Goal: Obtain resource: Obtain resource

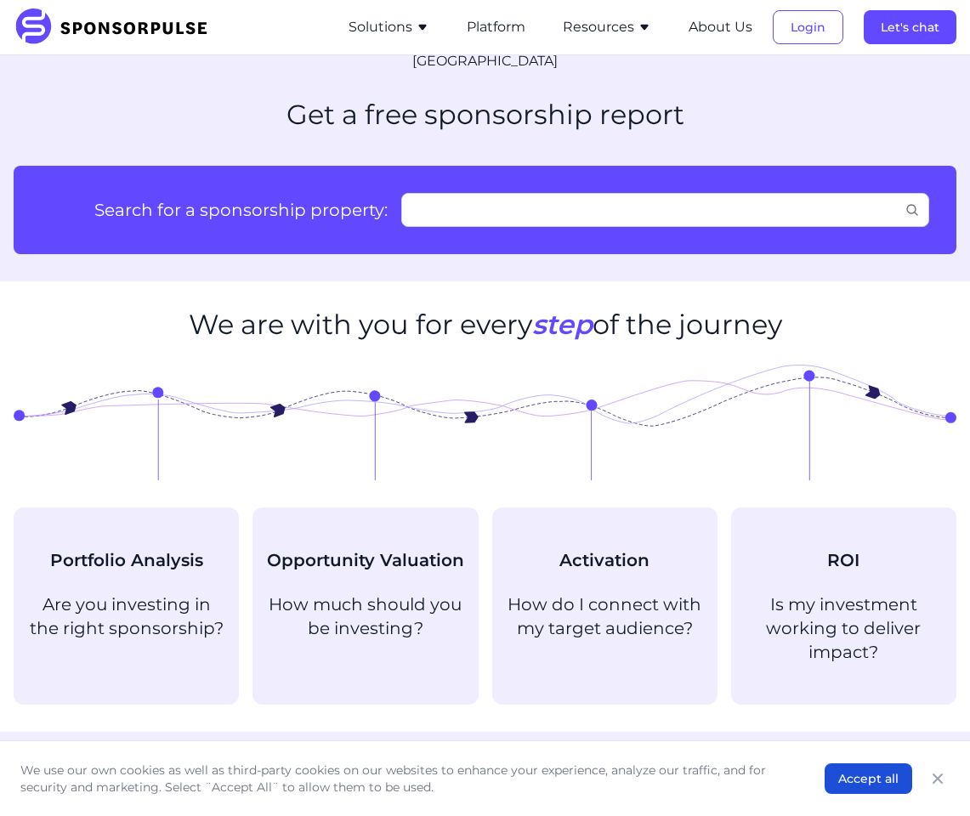
scroll to position [880, 0]
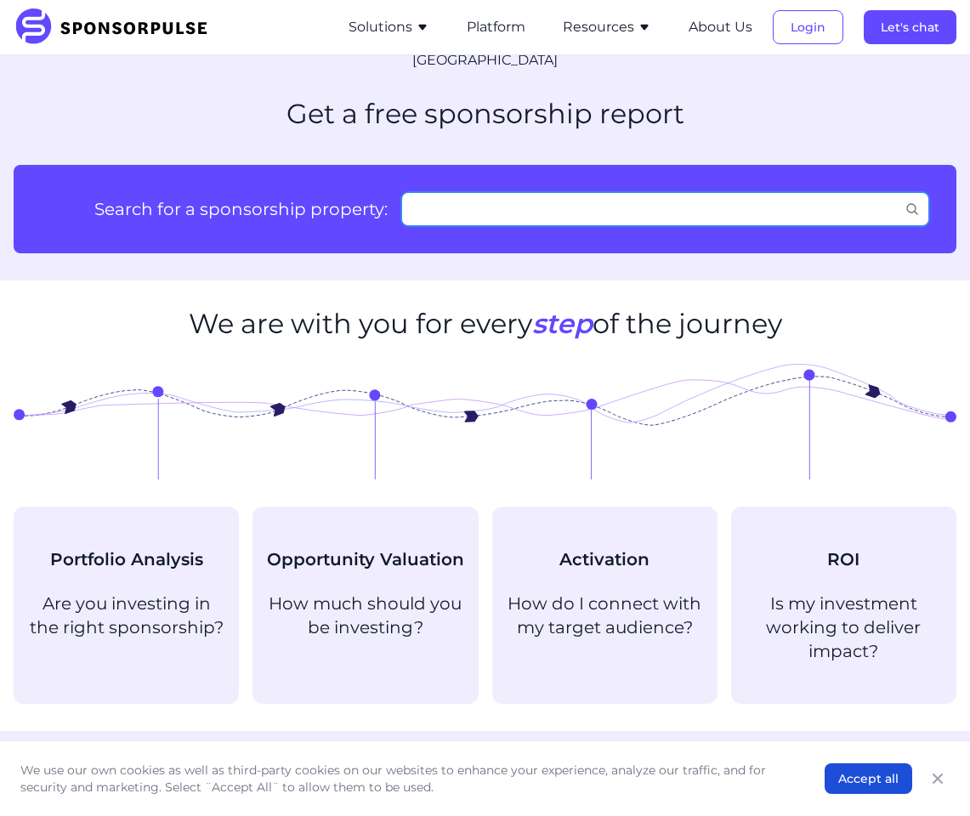
click at [439, 199] on input "Search for a sponsorship property:" at bounding box center [665, 209] width 528 height 34
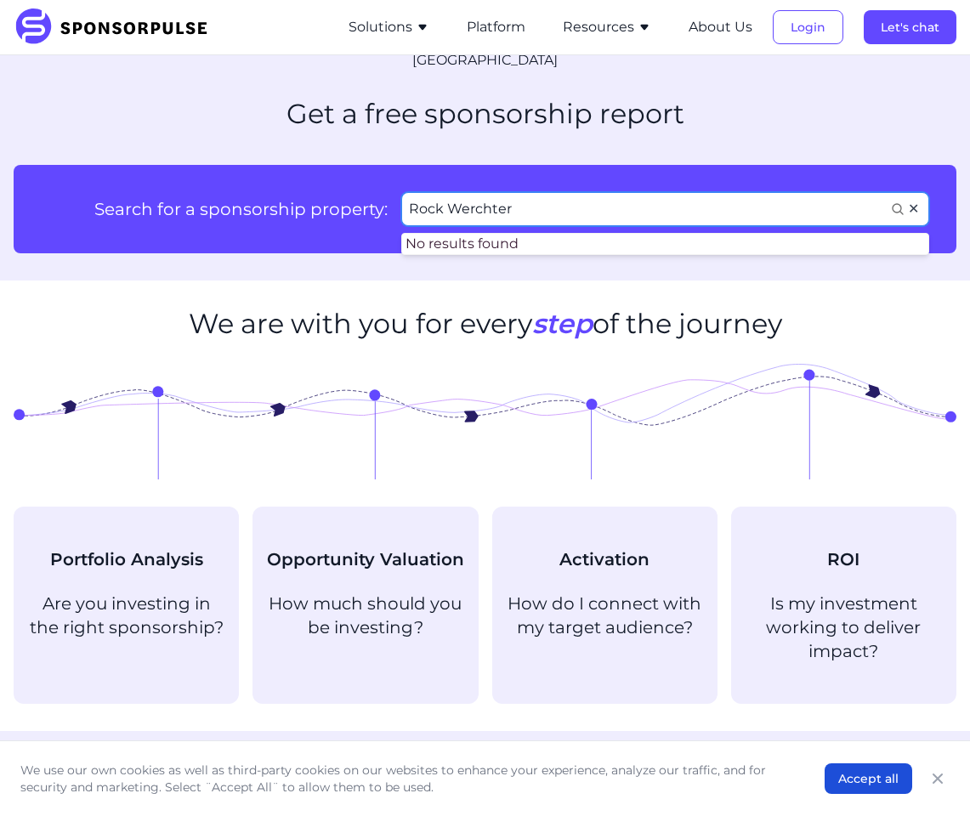
click at [537, 194] on input "Rock Werchter" at bounding box center [665, 209] width 528 height 34
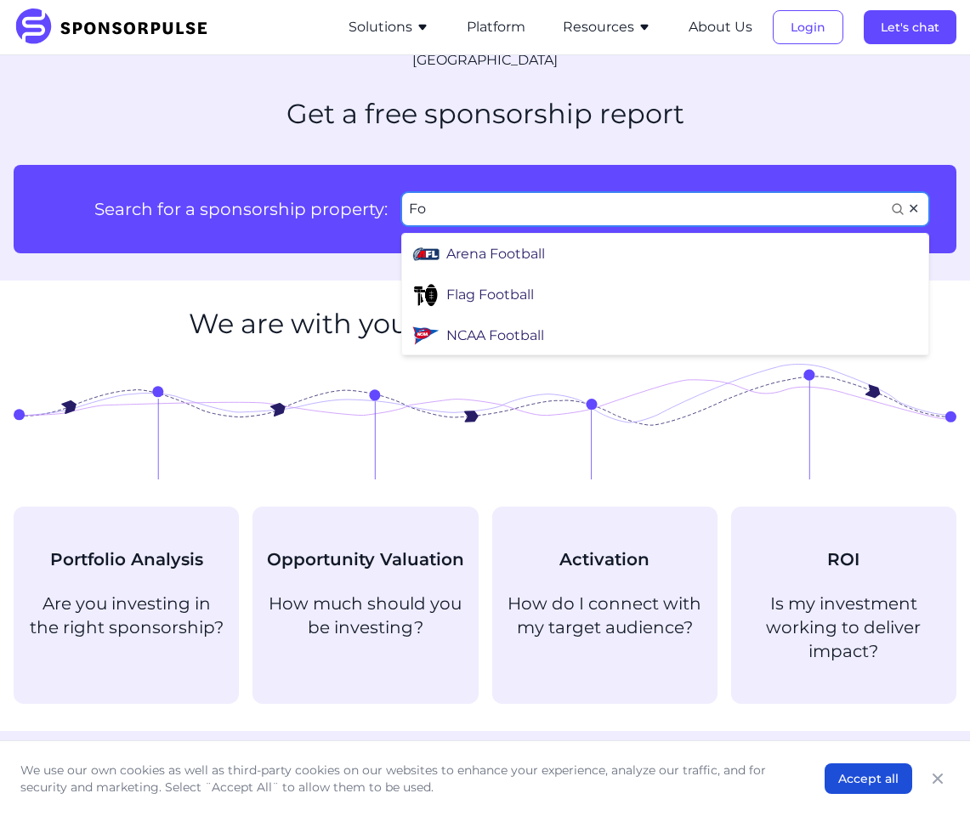
type input "F"
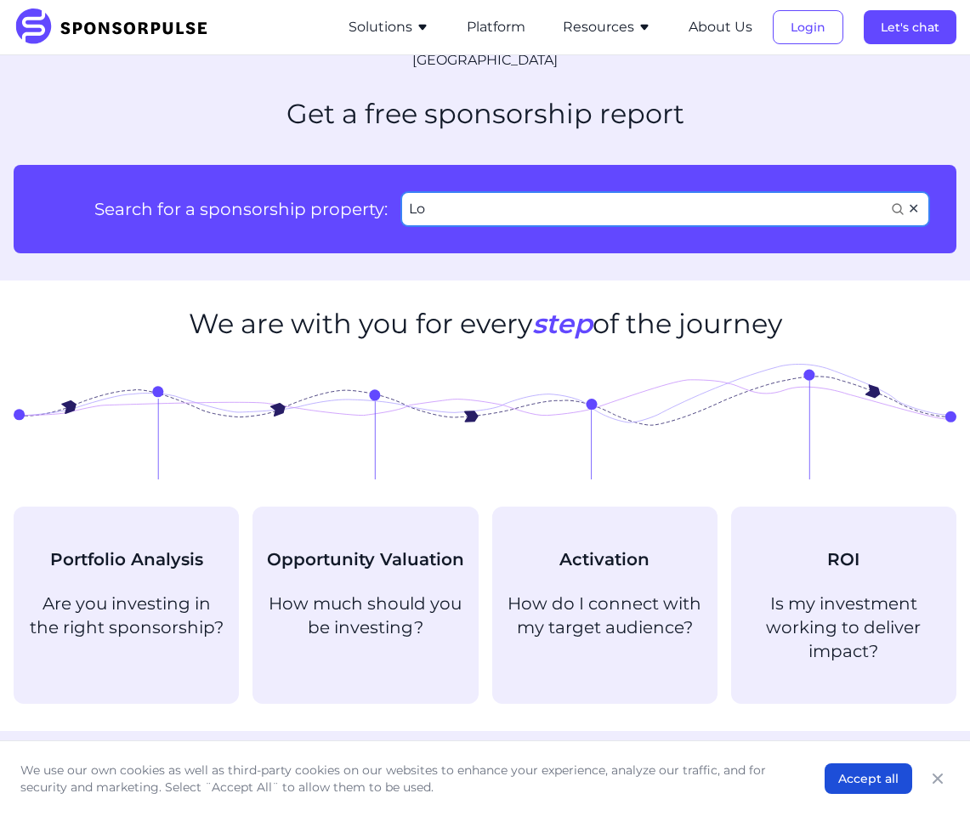
type input "L"
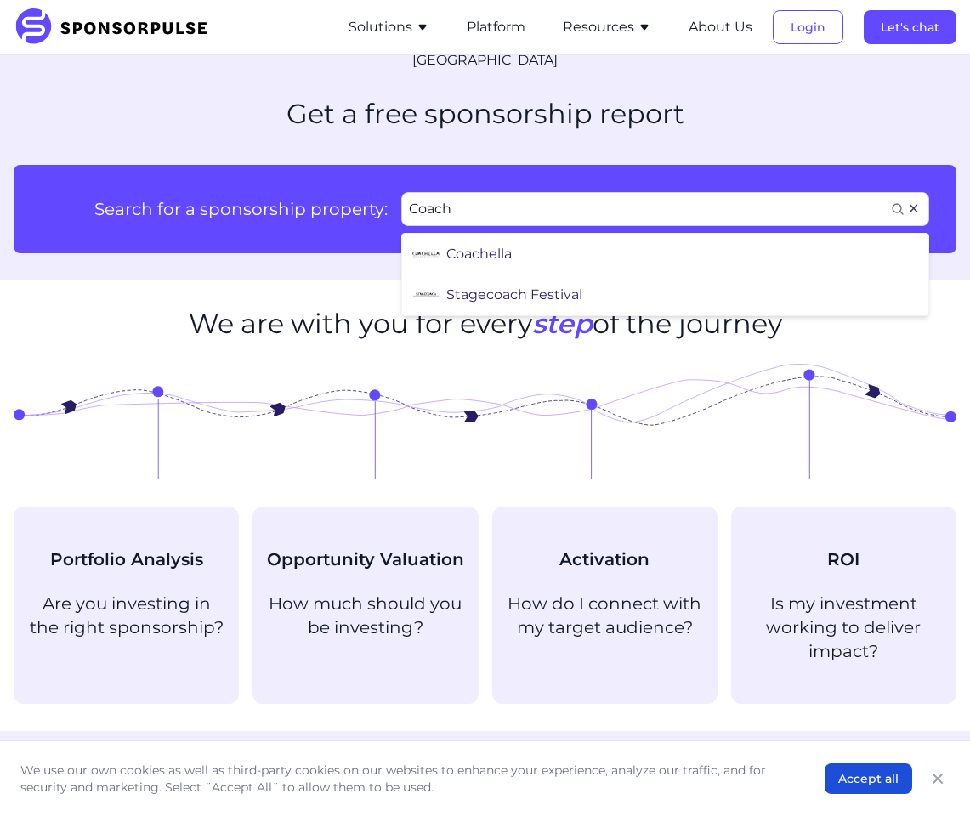
click at [556, 234] on li "Coachella" at bounding box center [667, 254] width 523 height 41
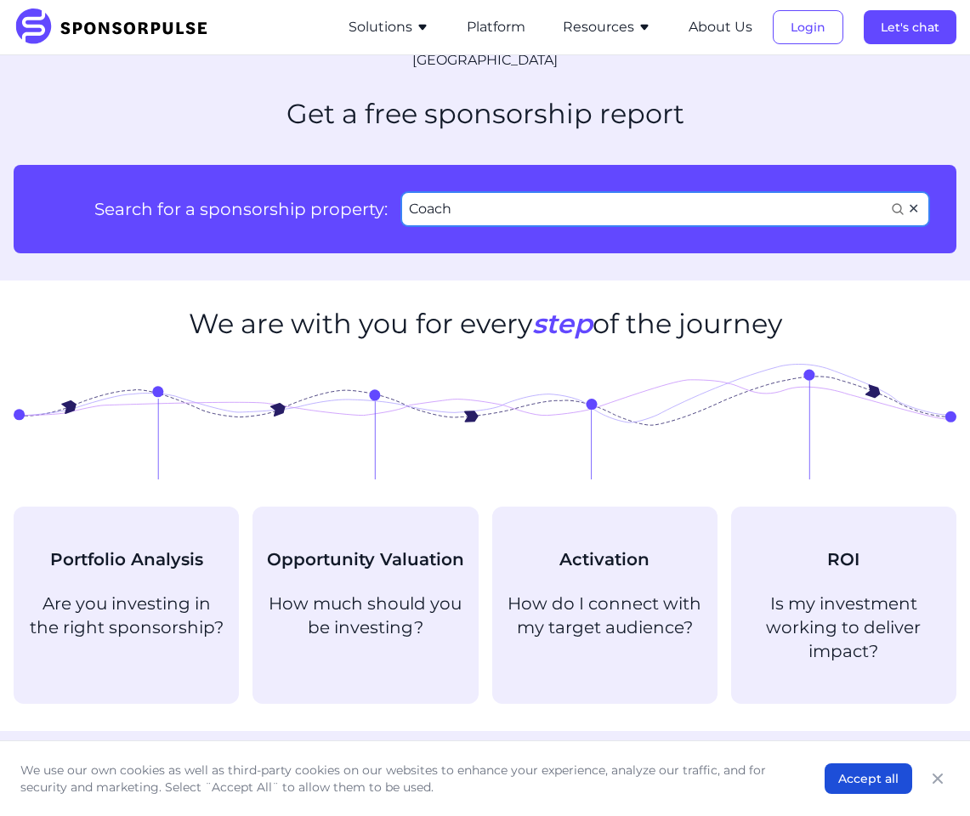
click at [526, 192] on input "Coach" at bounding box center [665, 209] width 528 height 34
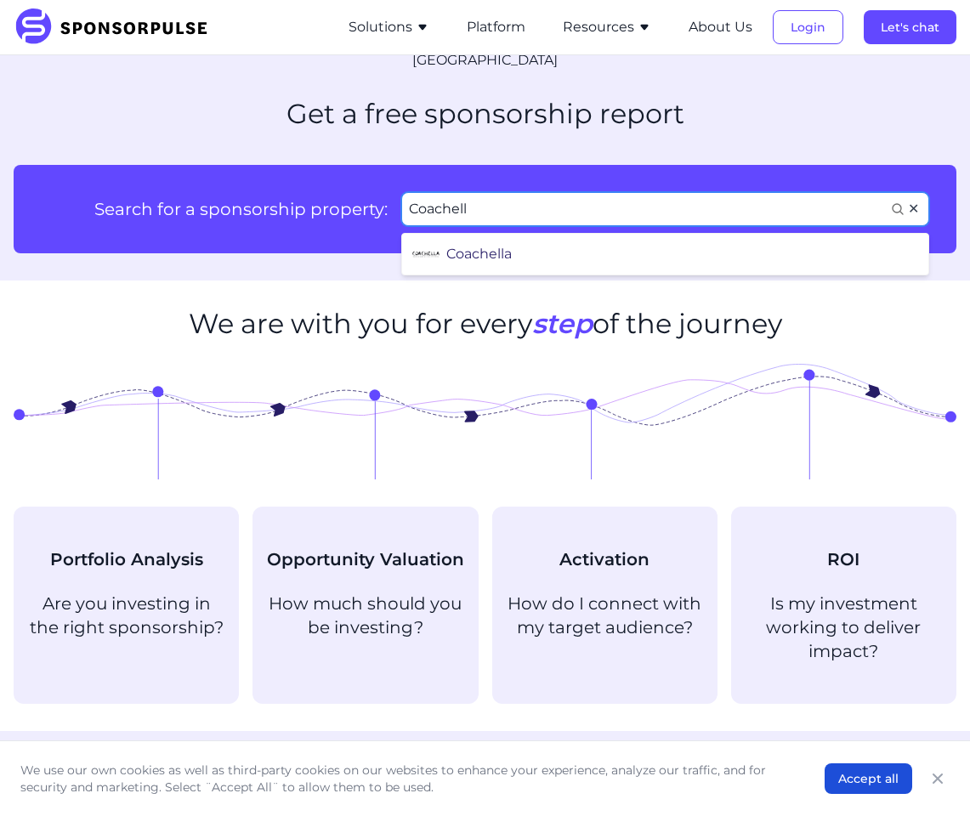
type input "Coachell"
click at [492, 244] on div "Coachella" at bounding box center [479, 254] width 65 height 20
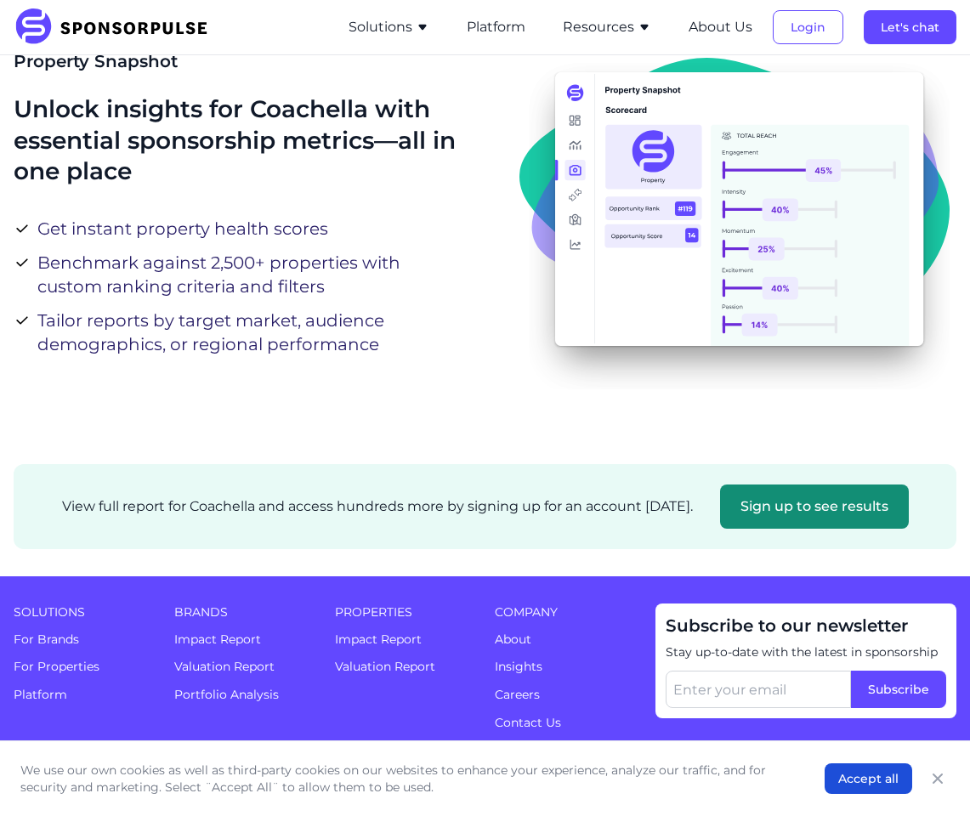
scroll to position [429, 0]
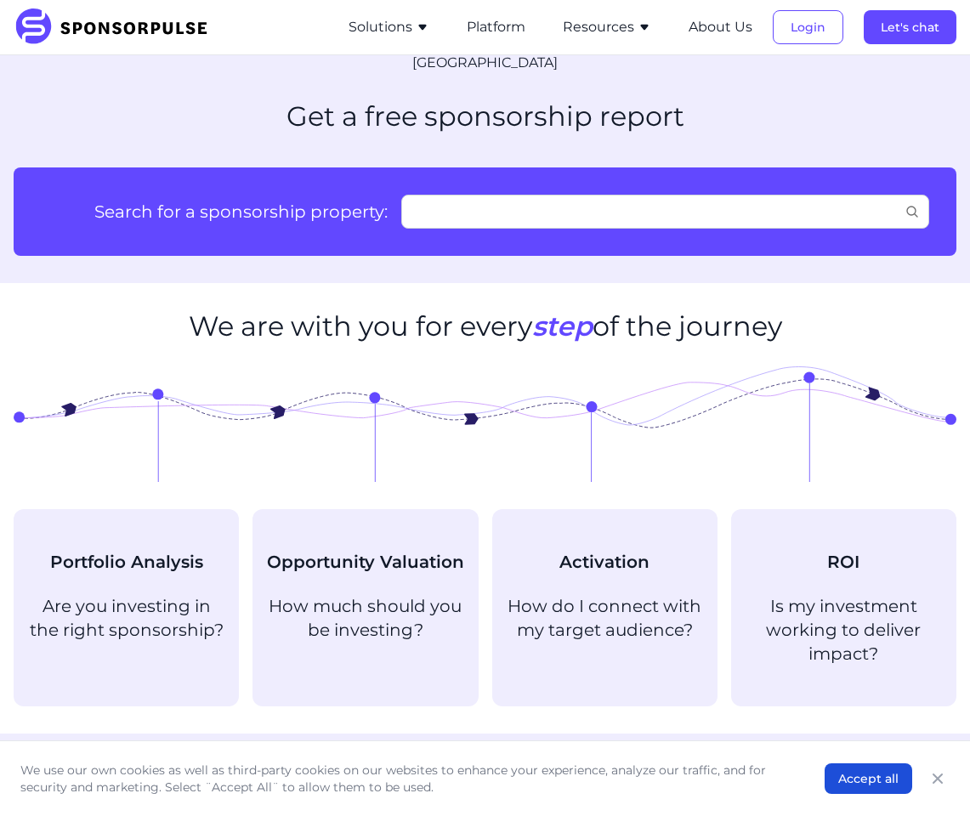
scroll to position [880, 0]
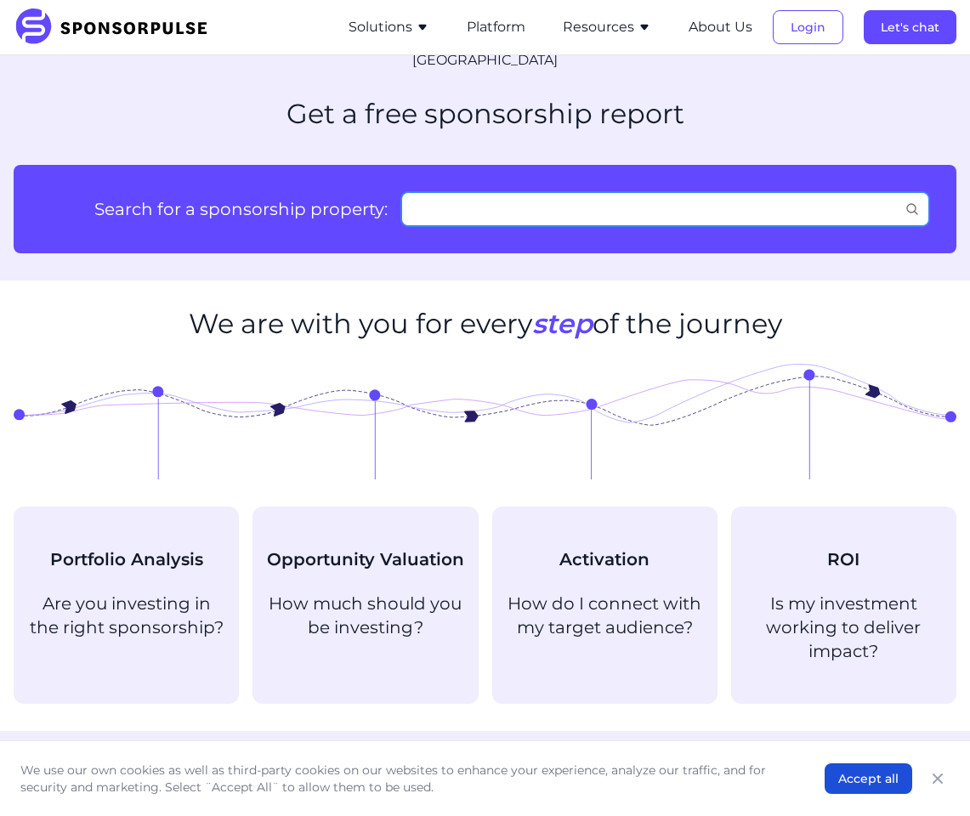
click at [425, 192] on input "Search for a sponsorship property:" at bounding box center [665, 209] width 528 height 34
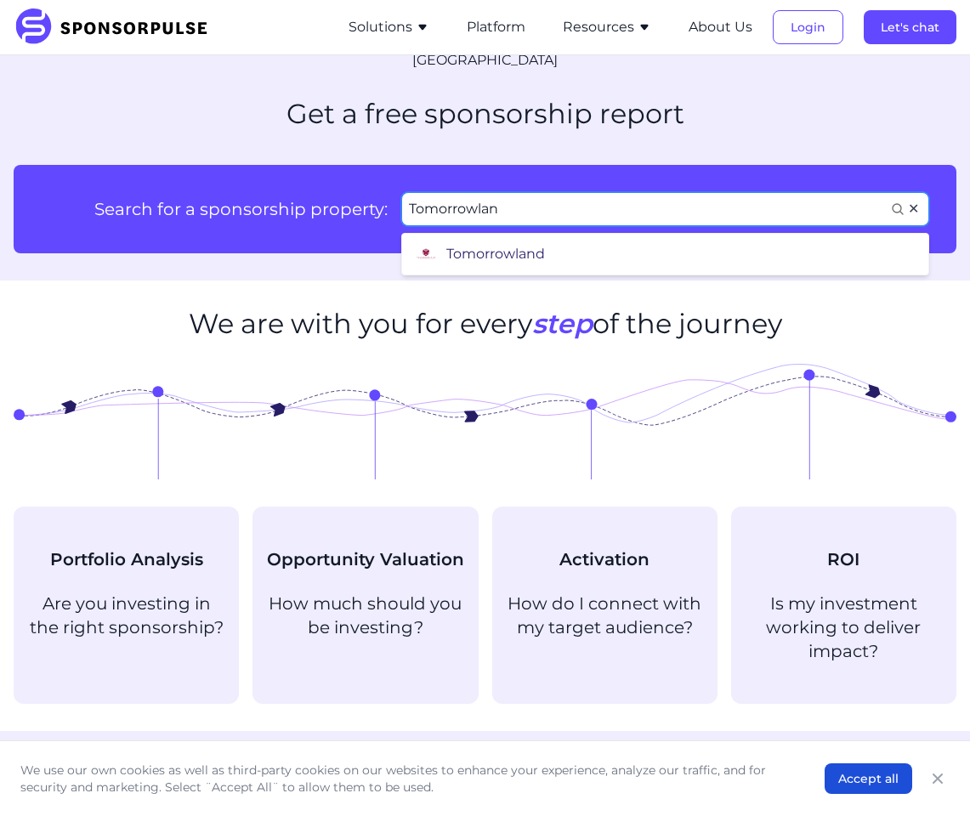
type input "Tomorrowlan"
click at [451, 244] on div "Tomorrowland" at bounding box center [496, 254] width 99 height 20
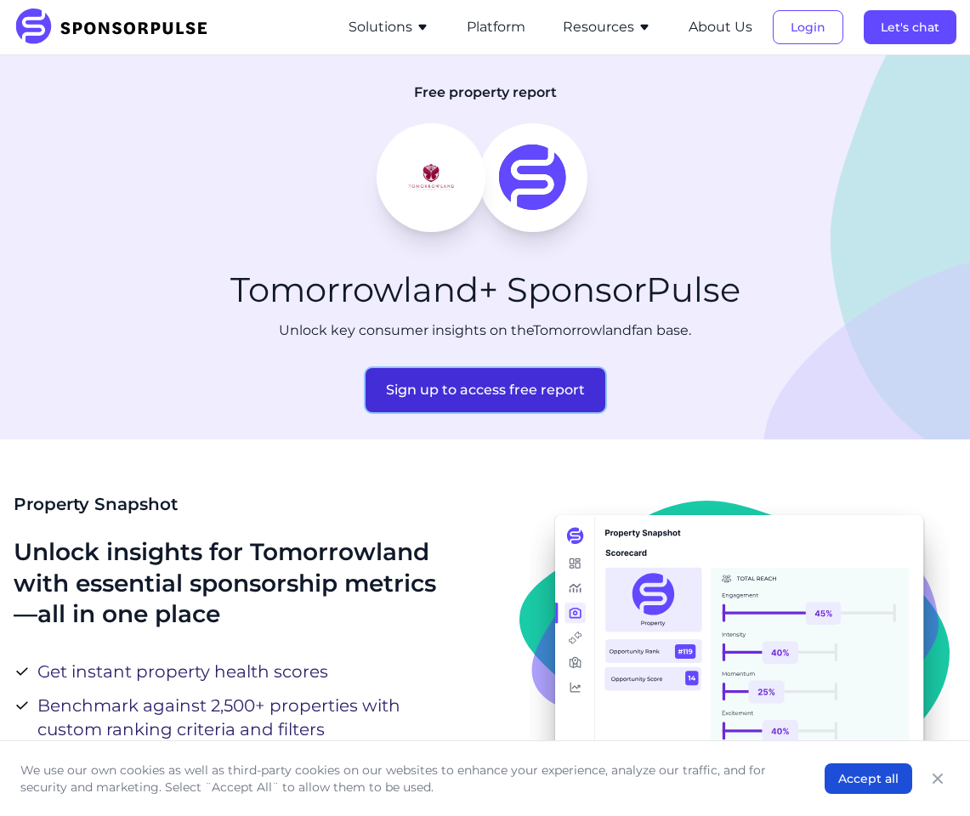
click at [491, 392] on button "Sign up to access free report" at bounding box center [486, 390] width 240 height 44
